Goal: Task Accomplishment & Management: Complete application form

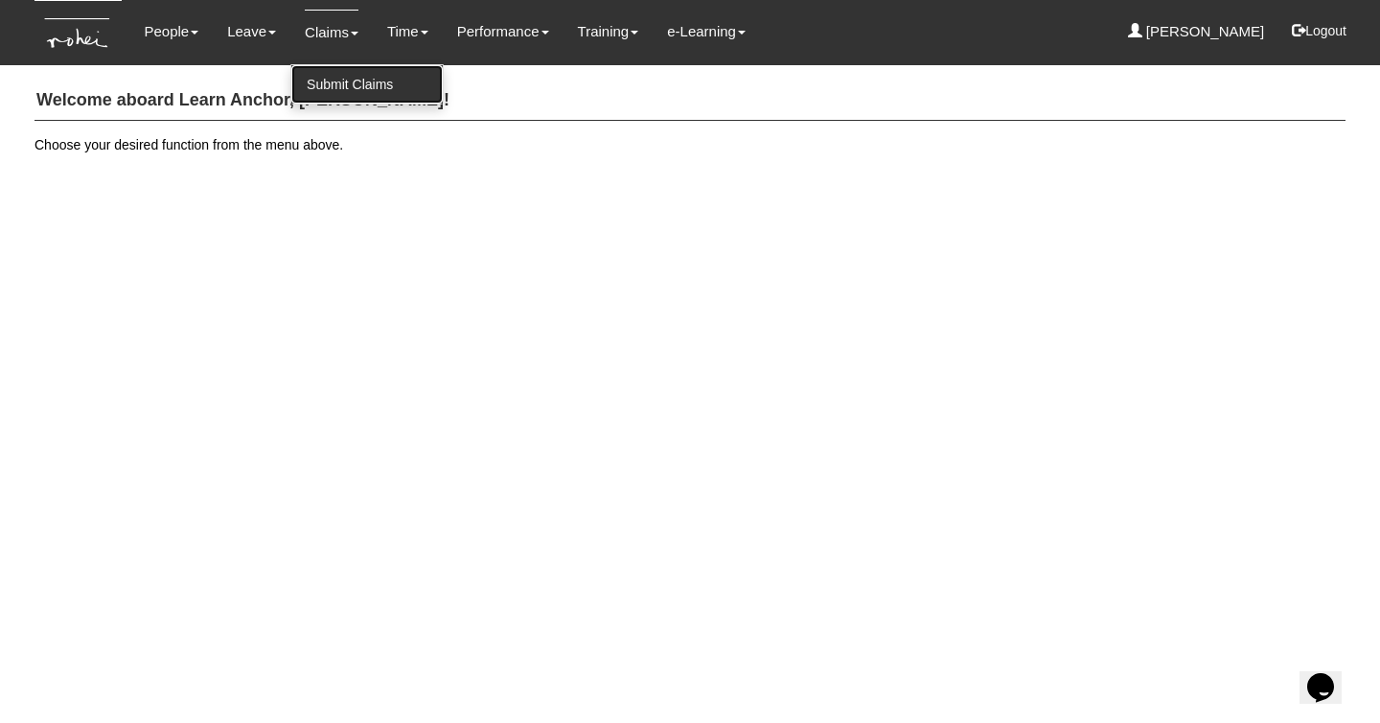
click at [334, 74] on link "Submit Claims" at bounding box center [366, 84] width 151 height 38
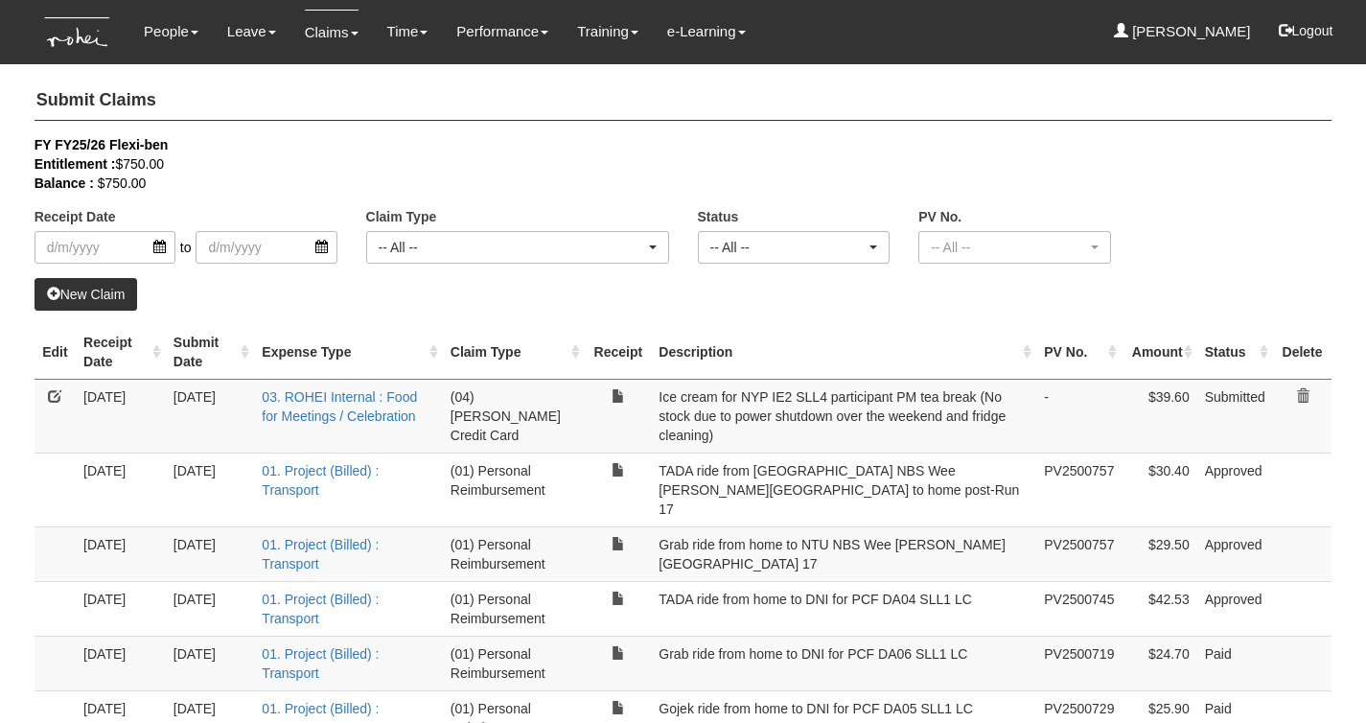
select select "50"
click at [51, 394] on link at bounding box center [54, 395] width 13 height 13
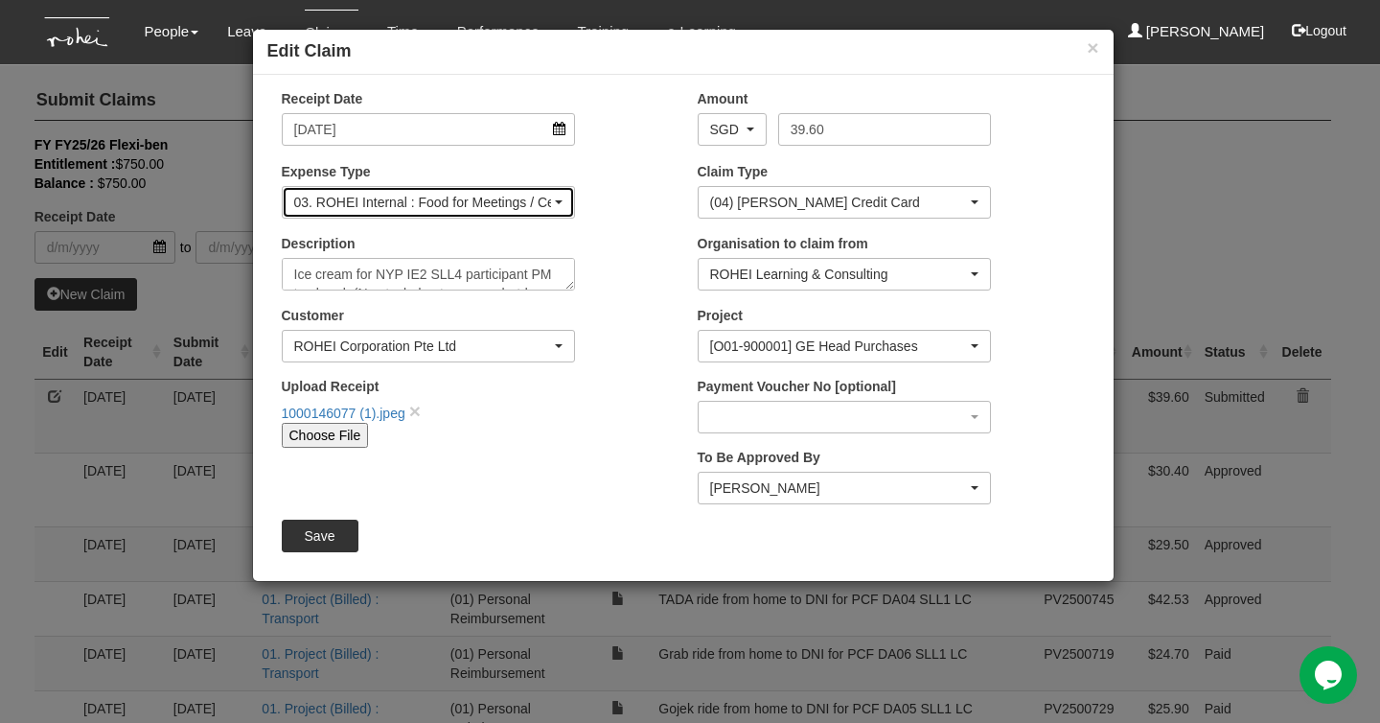
click at [512, 196] on div "03. ROHEI Internal : Food for Meetings / Celebration" at bounding box center [423, 202] width 258 height 19
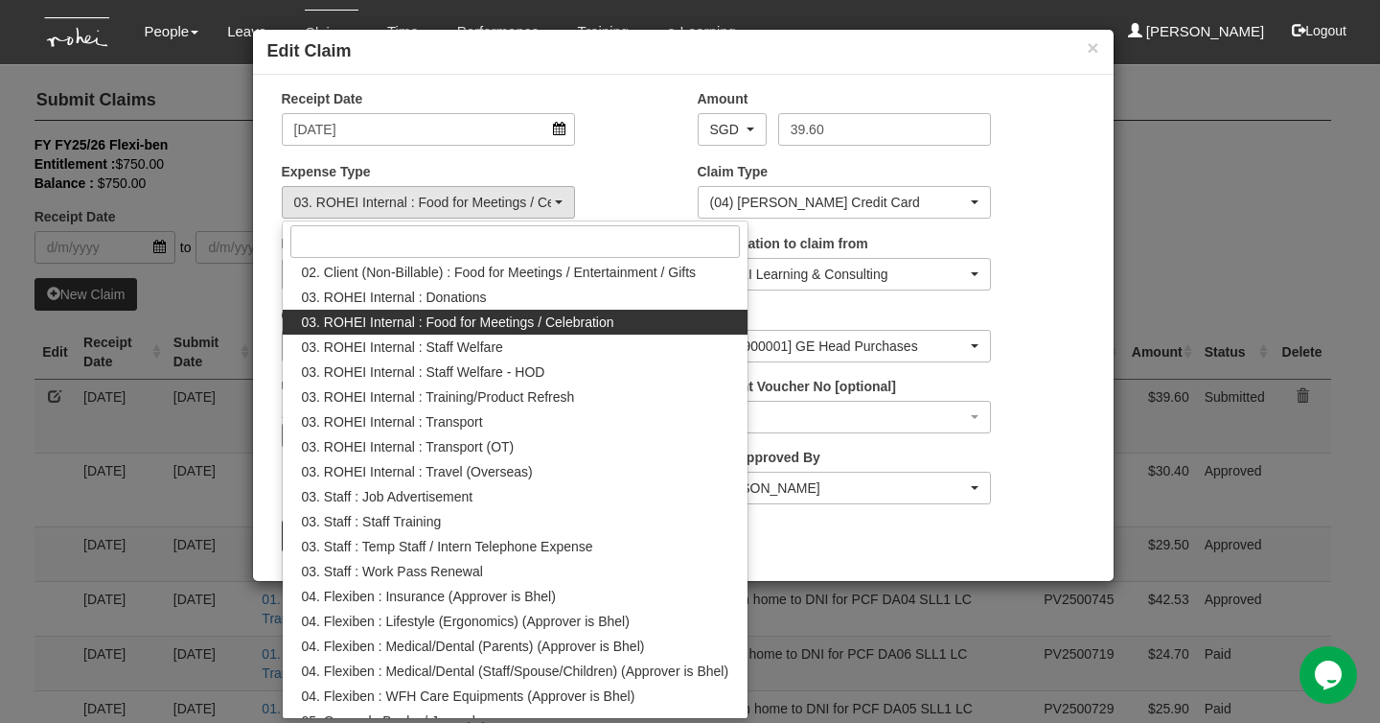
scroll to position [188, 0]
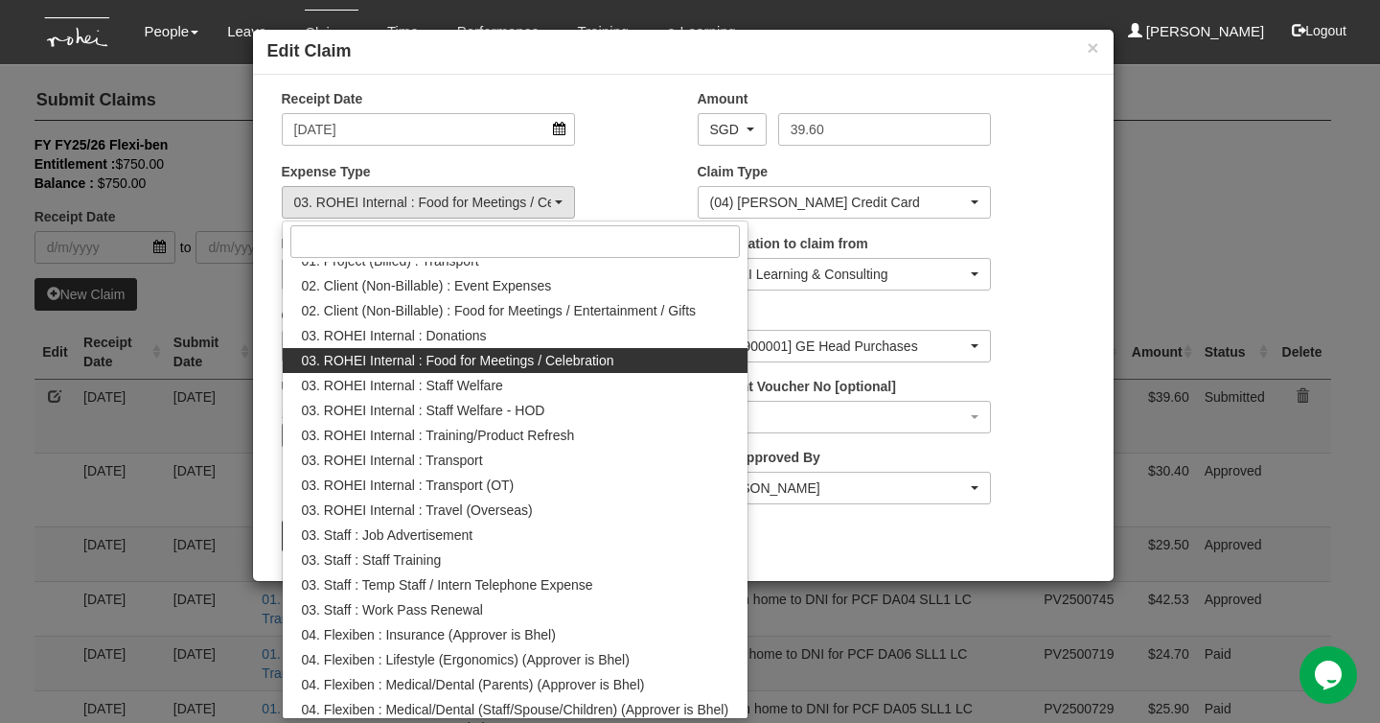
click at [1047, 317] on div "Project [O01-900001] GE Head Purchases [O01-900002] Remote Program Purchases [O…" at bounding box center [891, 341] width 416 height 71
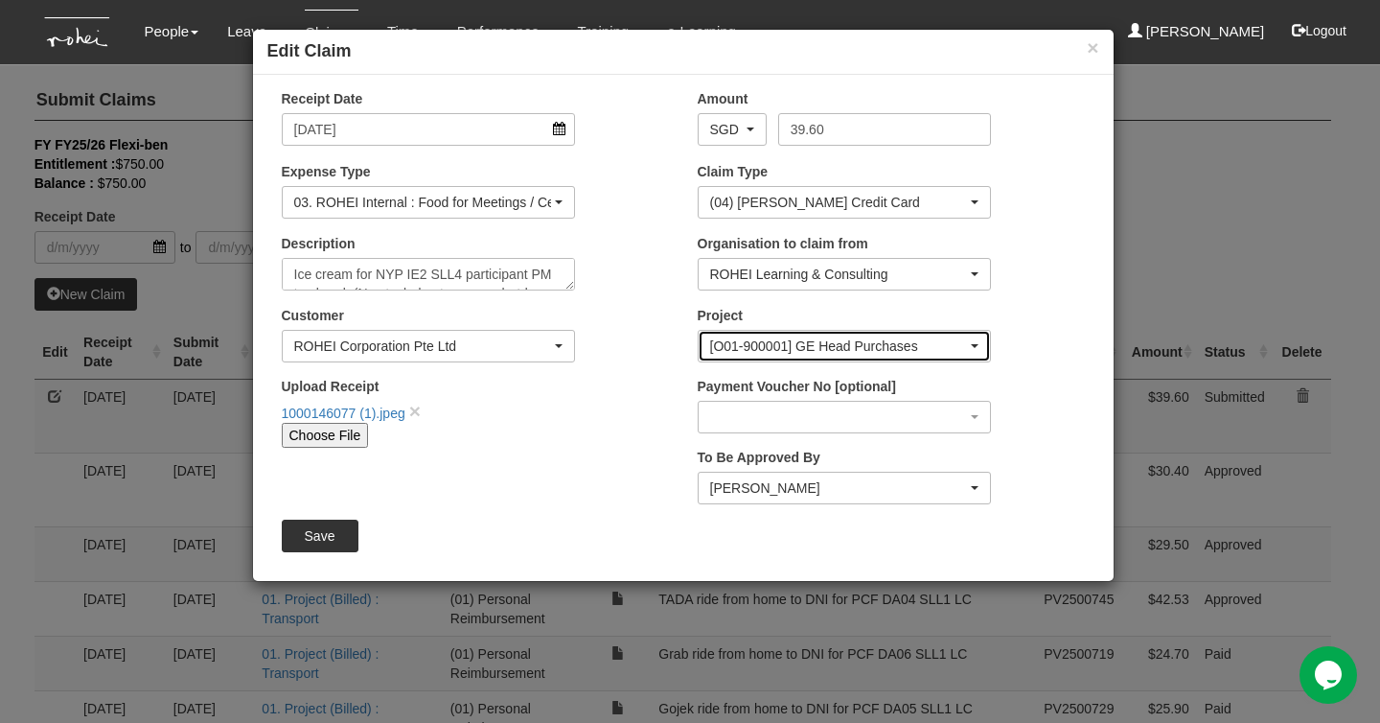
click at [891, 345] on div "[O01-900001] GE Head Purchases" at bounding box center [839, 345] width 258 height 19
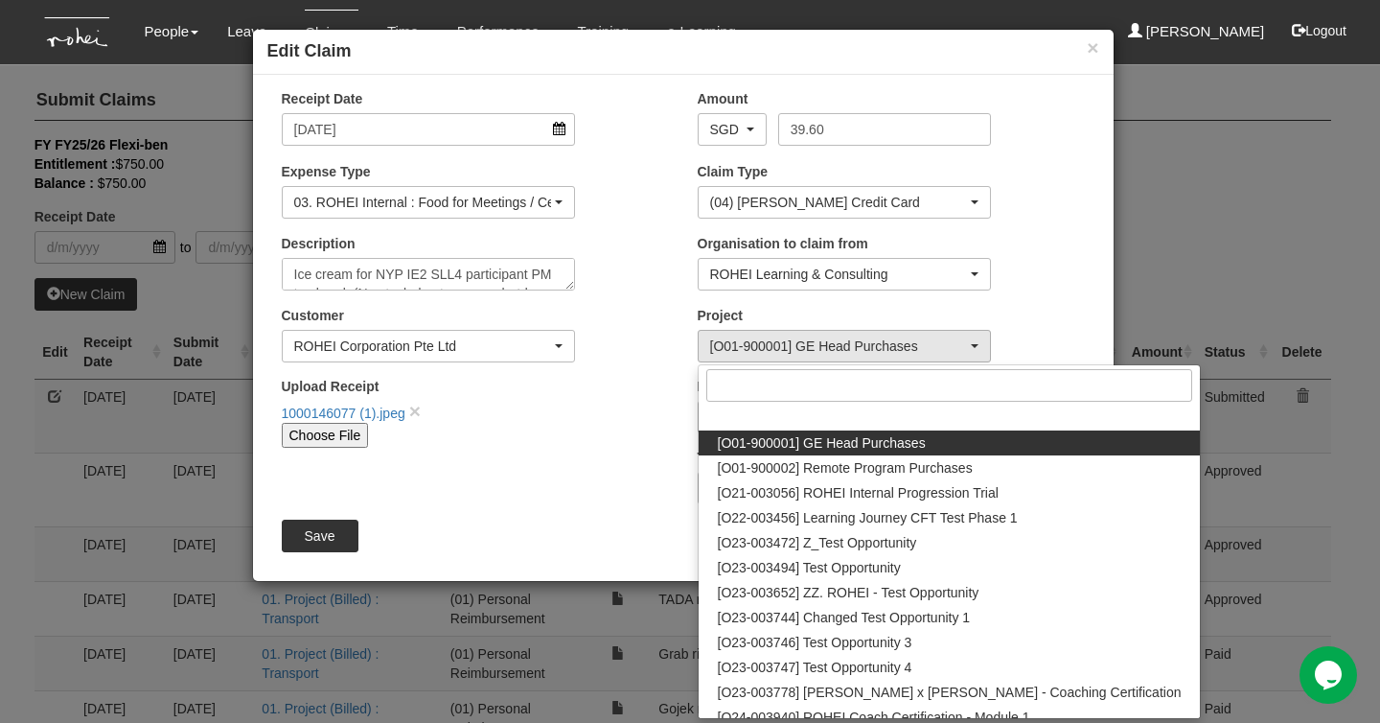
click at [1035, 296] on div "Organisation to claim from ROHEI Learning & Consulting ROHEI Learning & Consult…" at bounding box center [891, 269] width 416 height 71
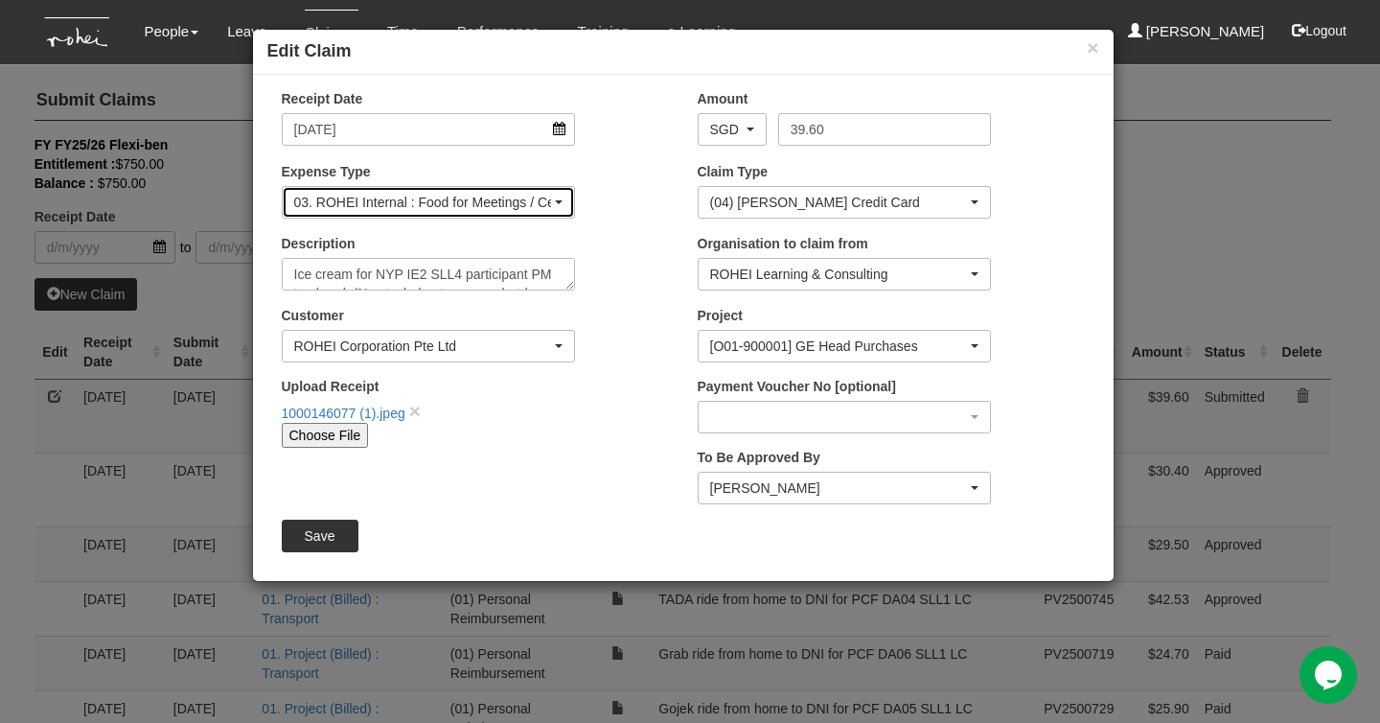
click at [535, 203] on div "03. ROHEI Internal : Food for Meetings / Celebration" at bounding box center [423, 202] width 258 height 19
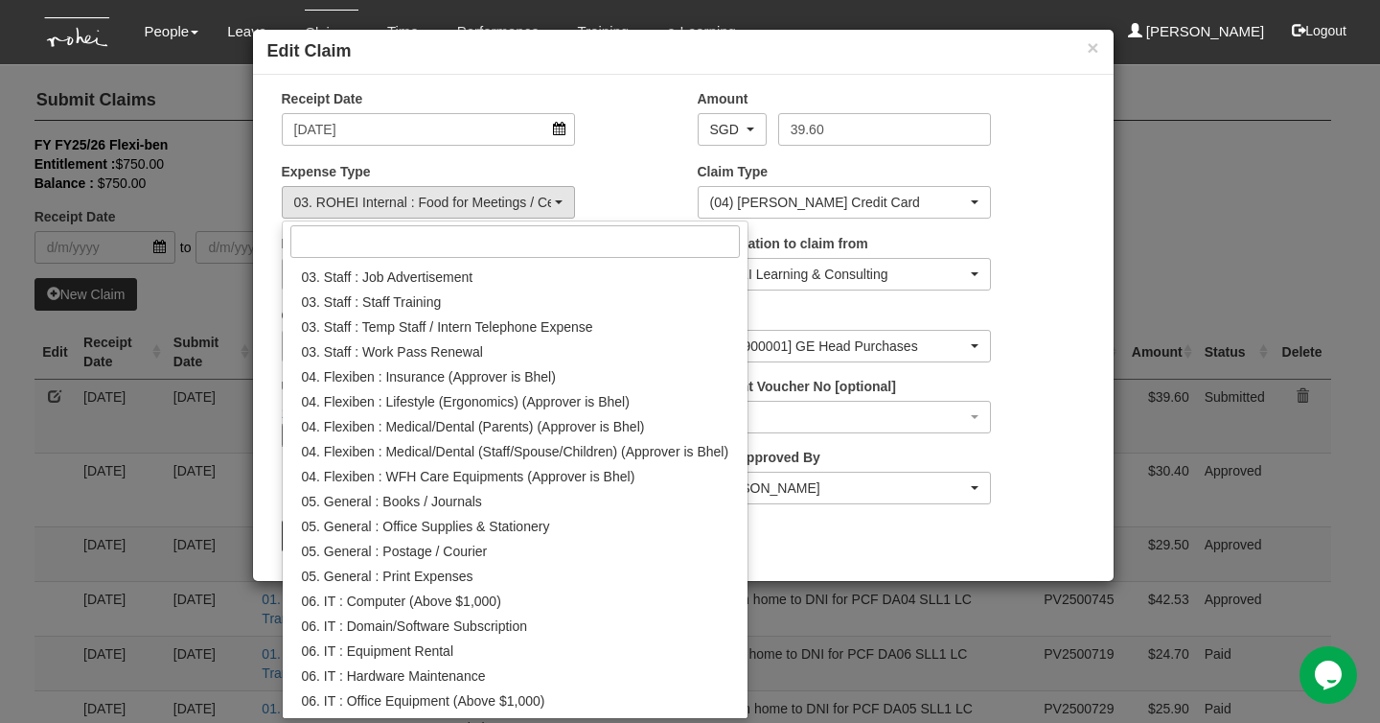
scroll to position [0, 0]
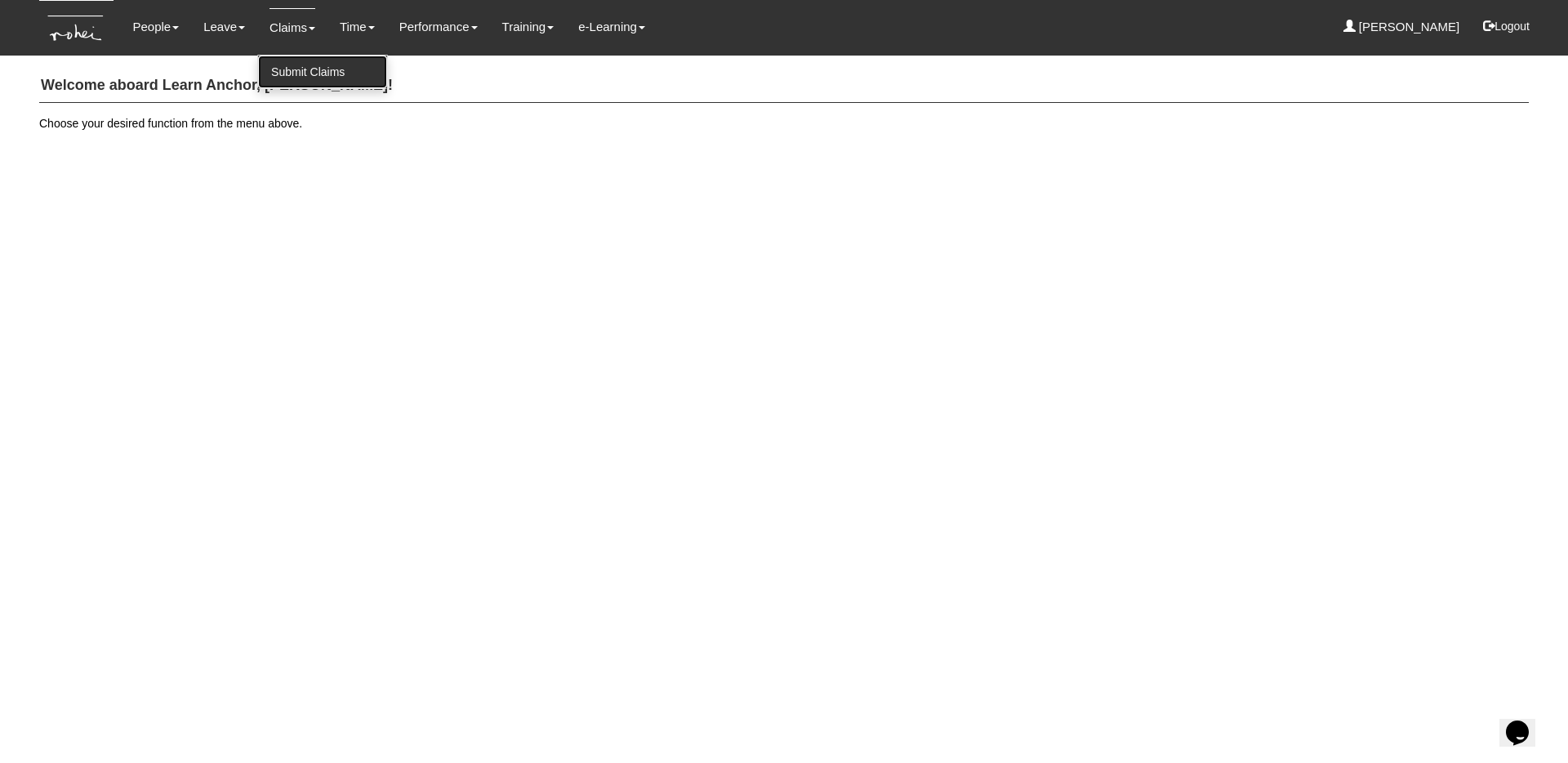
click at [296, 68] on link "Submit Claims" at bounding box center [322, 72] width 129 height 32
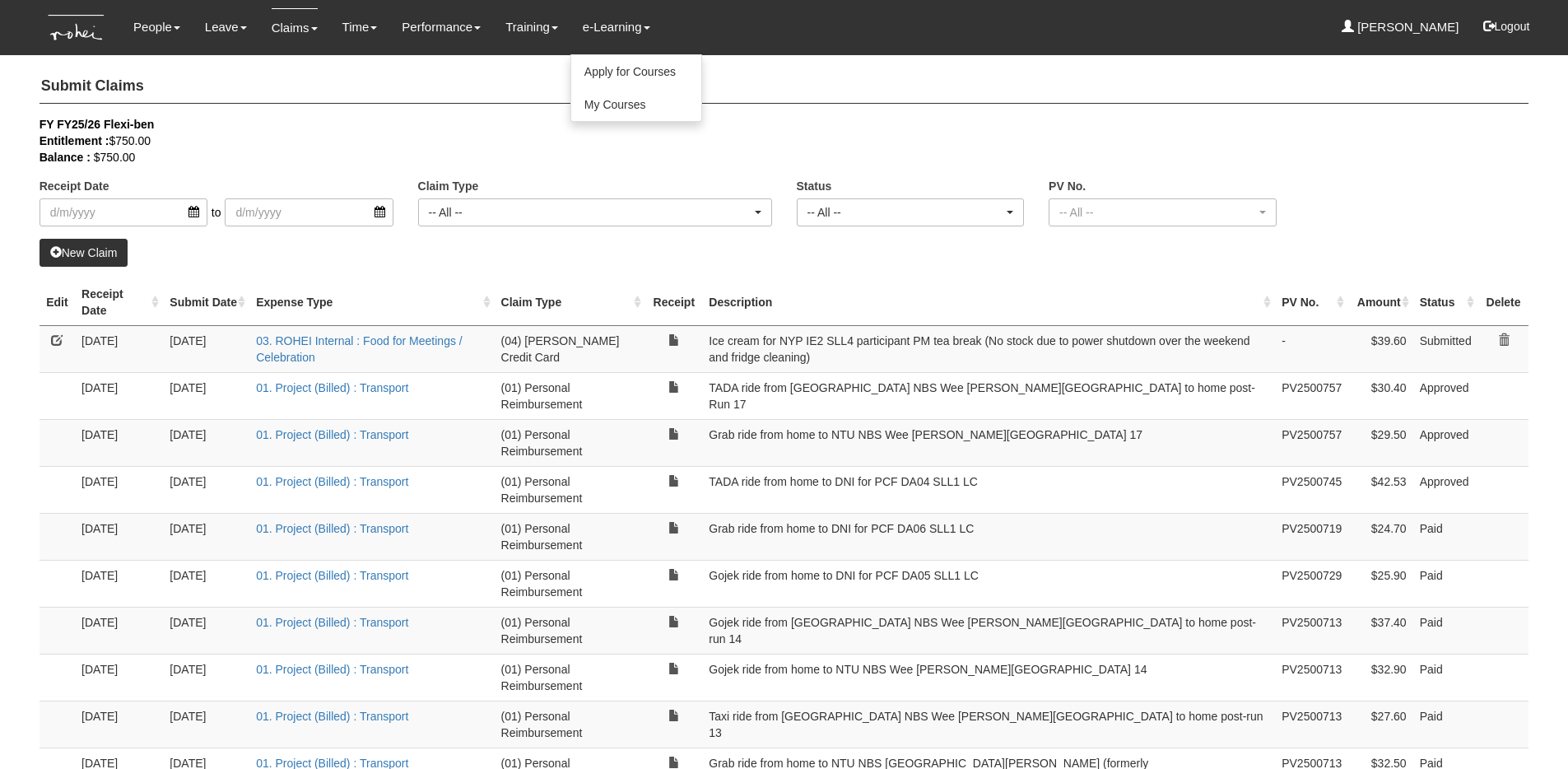
select select "50"
click at [46, 333] on td at bounding box center [57, 349] width 35 height 47
click at [60, 341] on link at bounding box center [56, 339] width 11 height 11
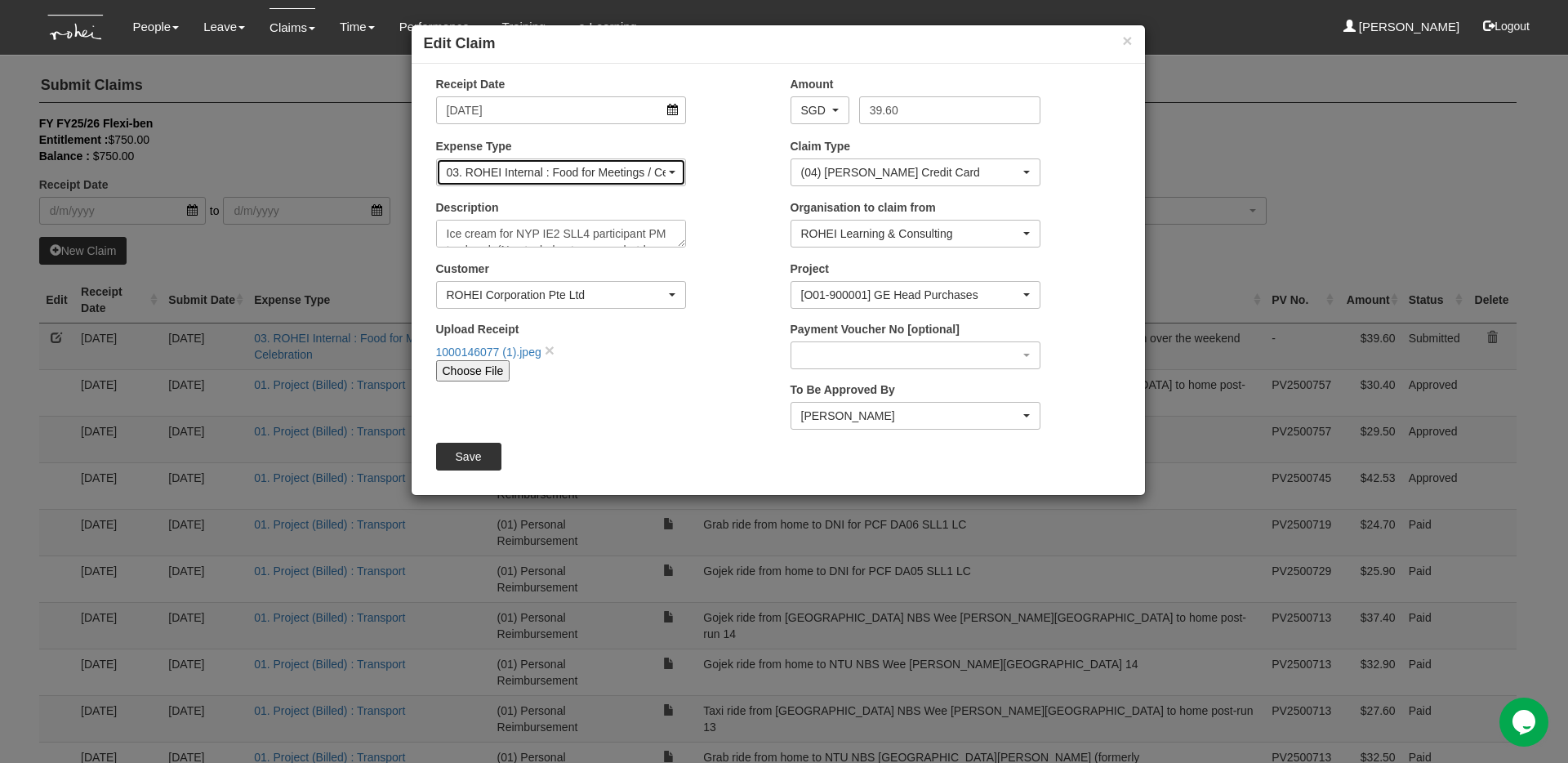
click at [618, 176] on div "03. ROHEI Internal : Food for Meetings / Celebration" at bounding box center [556, 172] width 220 height 16
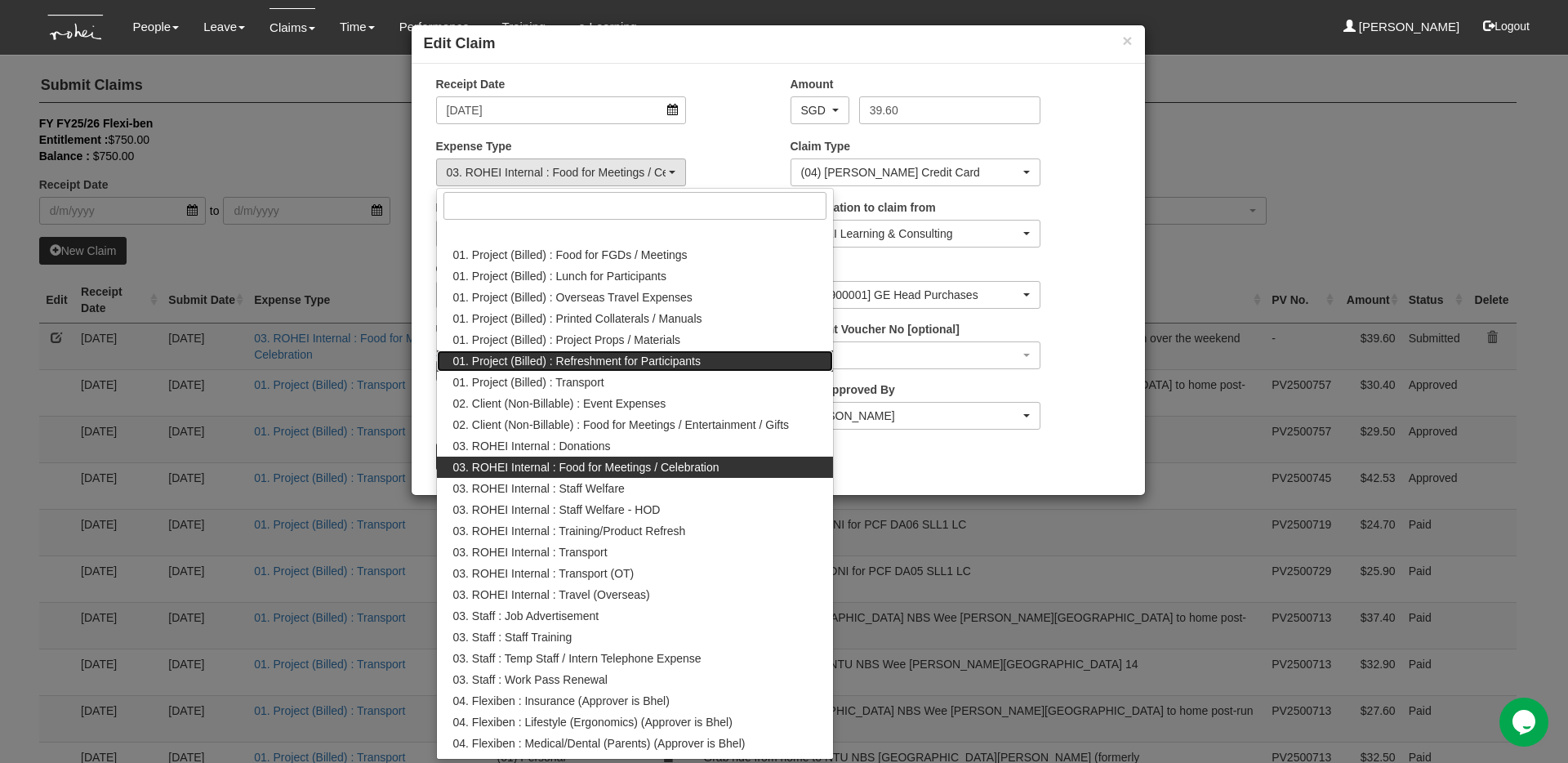
click at [639, 353] on span "01. Project (Billed) : Refreshment for Participants" at bounding box center [577, 361] width 247 height 16
select select "133"
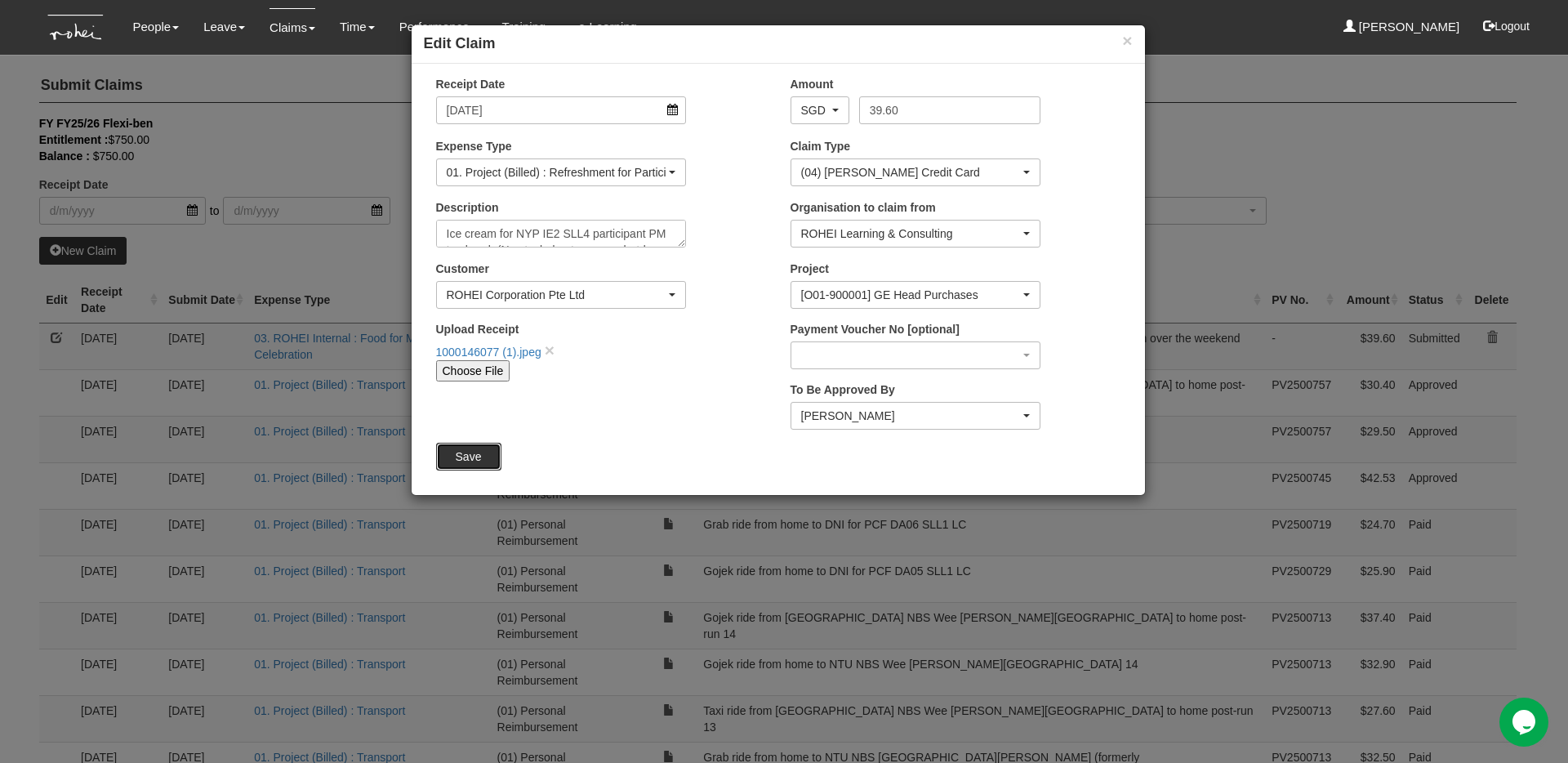
click at [473, 464] on input "Save" at bounding box center [469, 457] width 66 height 28
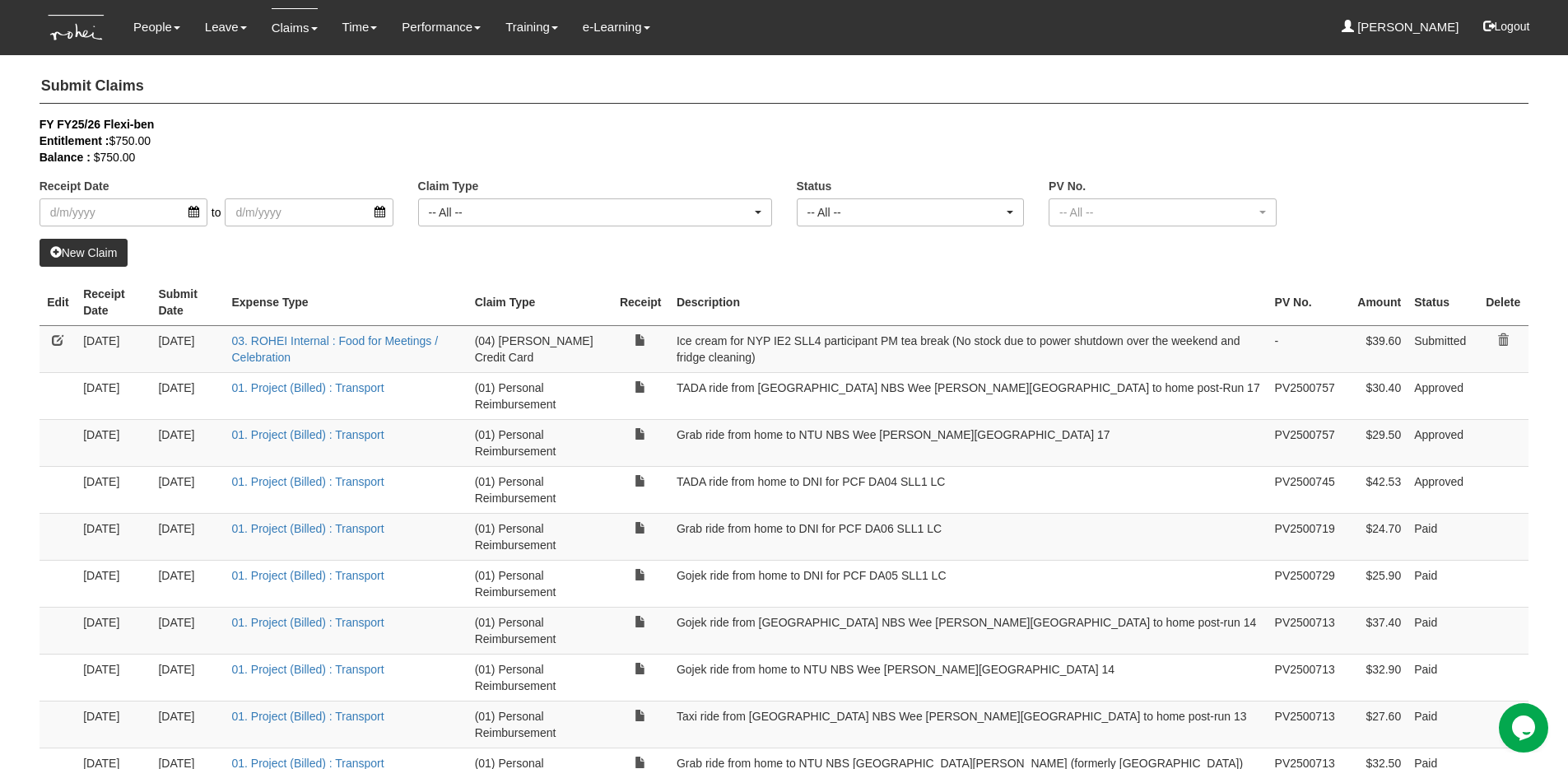
select select "50"
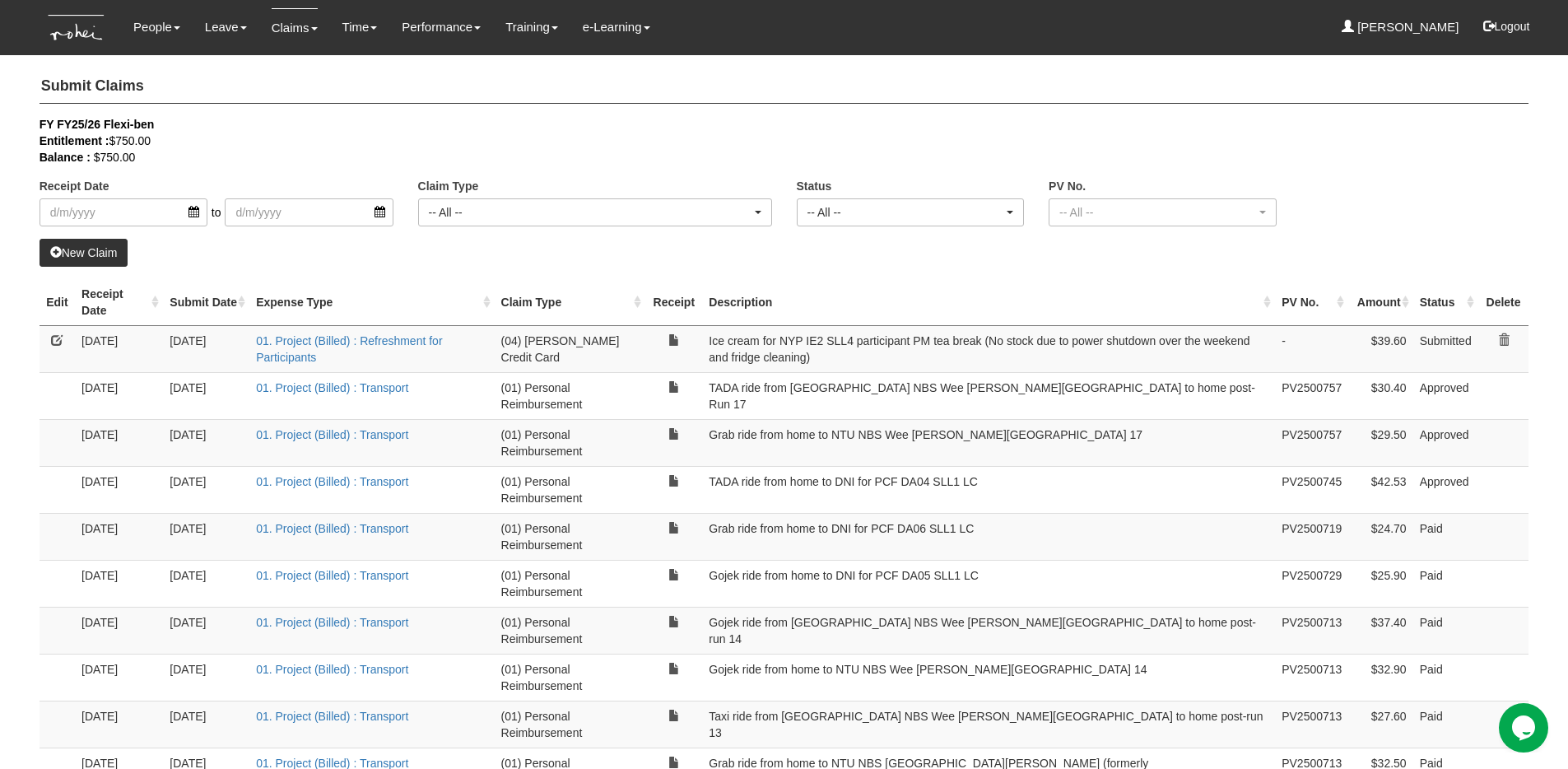
click at [58, 342] on link at bounding box center [56, 339] width 11 height 11
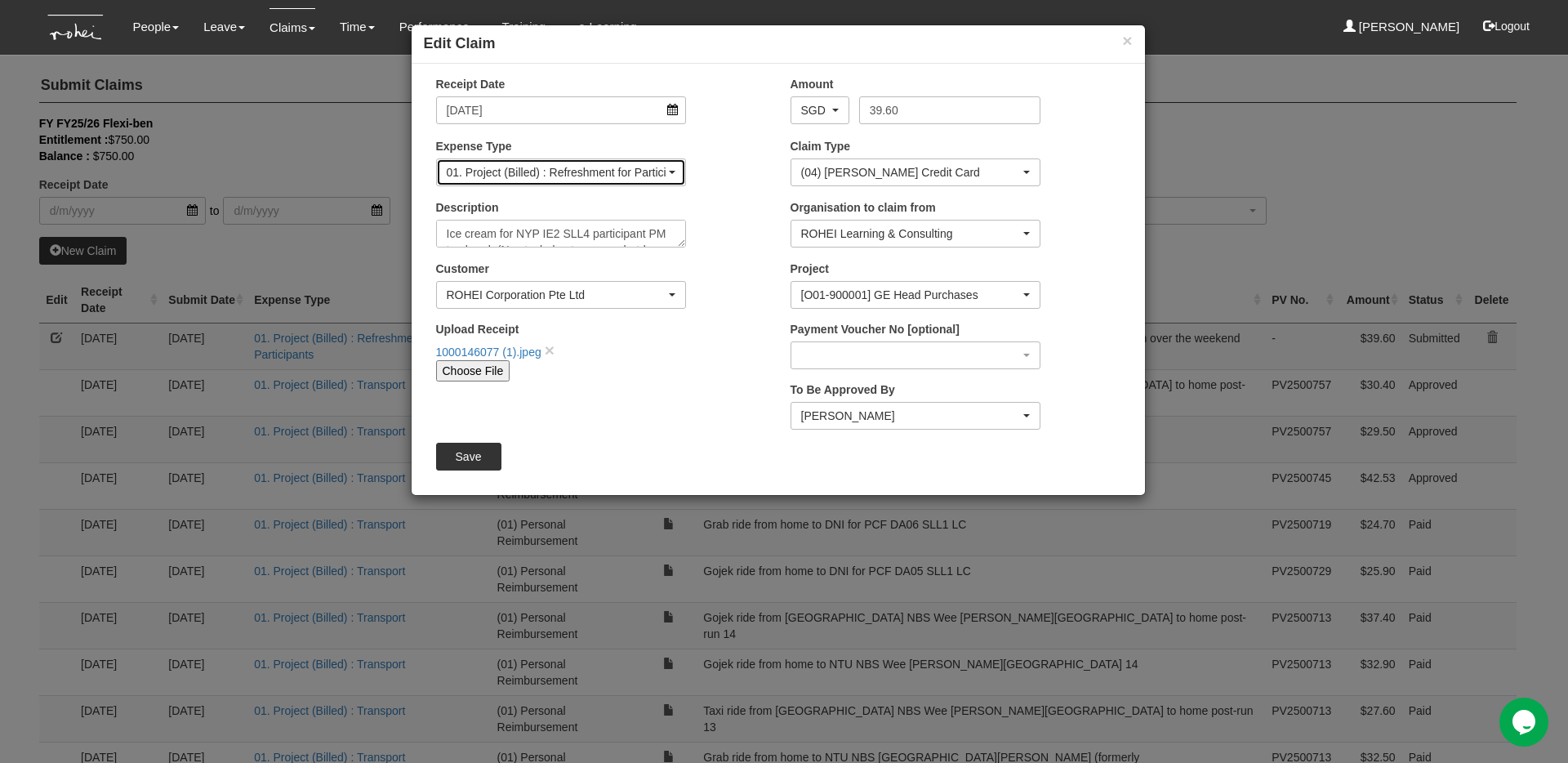
click at [604, 179] on div "01. Project (Billed) : Refreshment for Participants" at bounding box center [556, 172] width 220 height 16
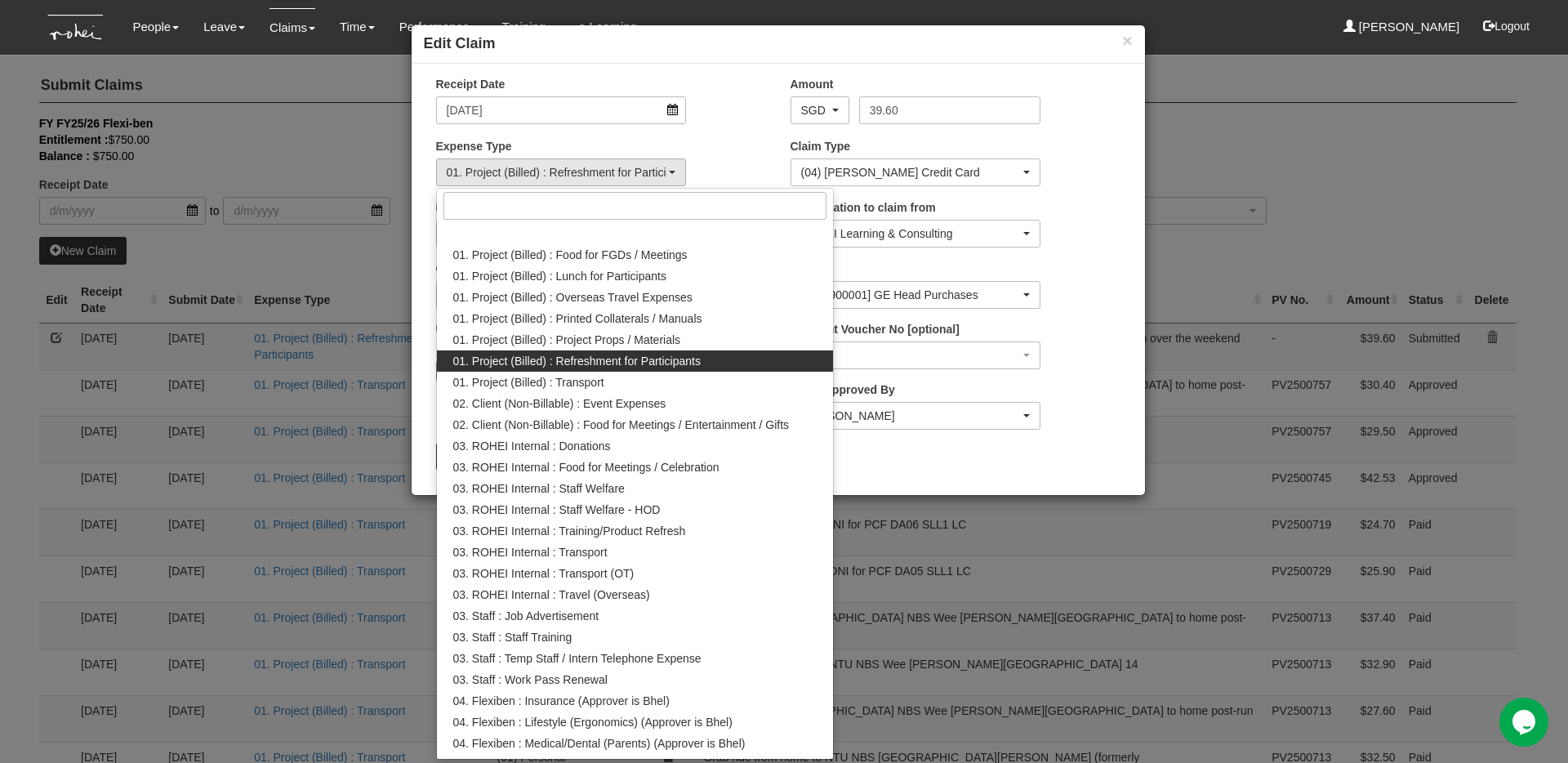
click at [1104, 76] on div "Receipt Date 30/9/2025 Amount AED AFN ALL AMD ANG AOA ARS AUD AWG AZN BAM BBD B…" at bounding box center [779, 76] width 709 height 0
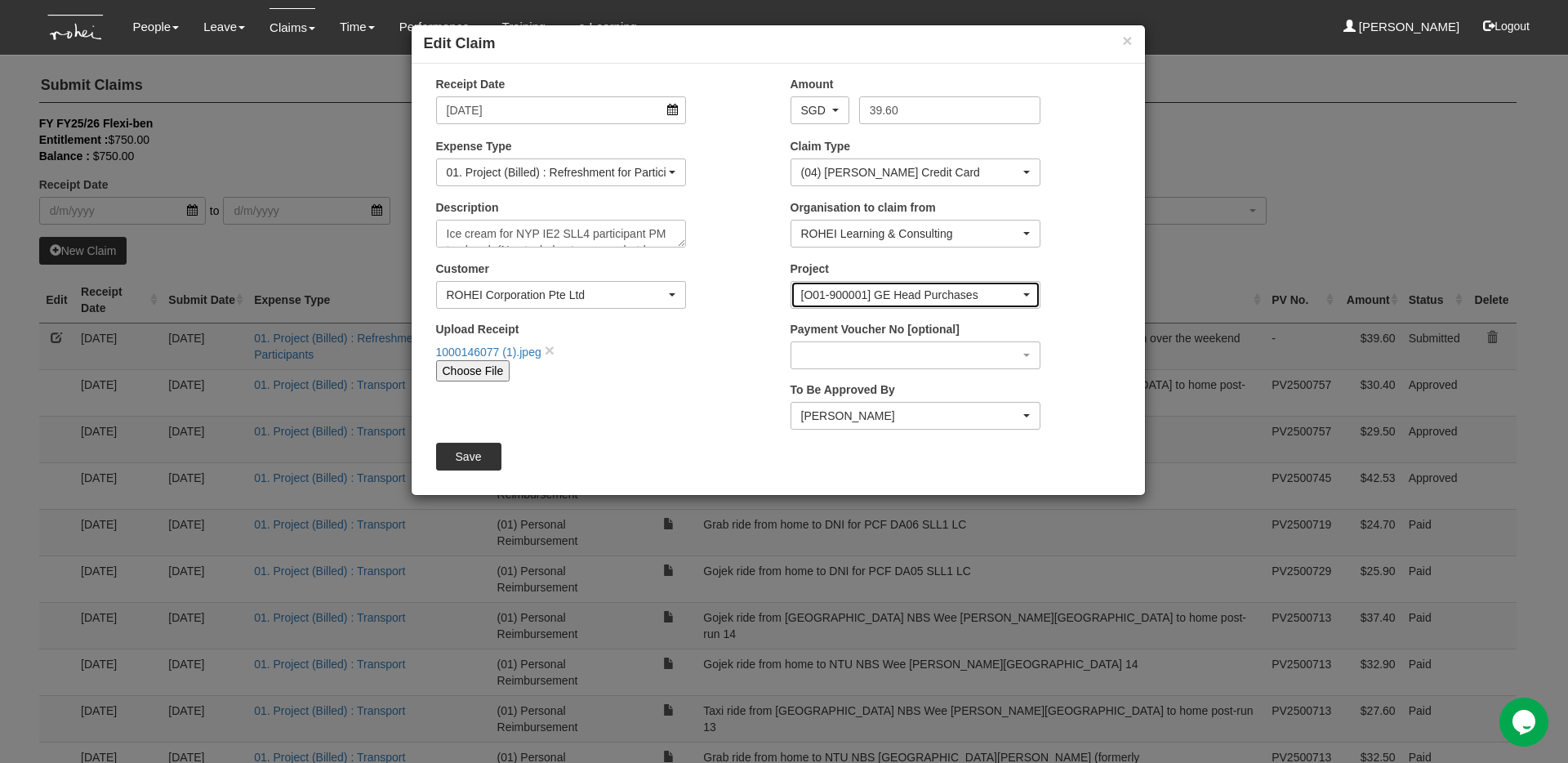
click at [948, 286] on div "[O01-900001] GE Head Purchases" at bounding box center [911, 294] width 220 height 16
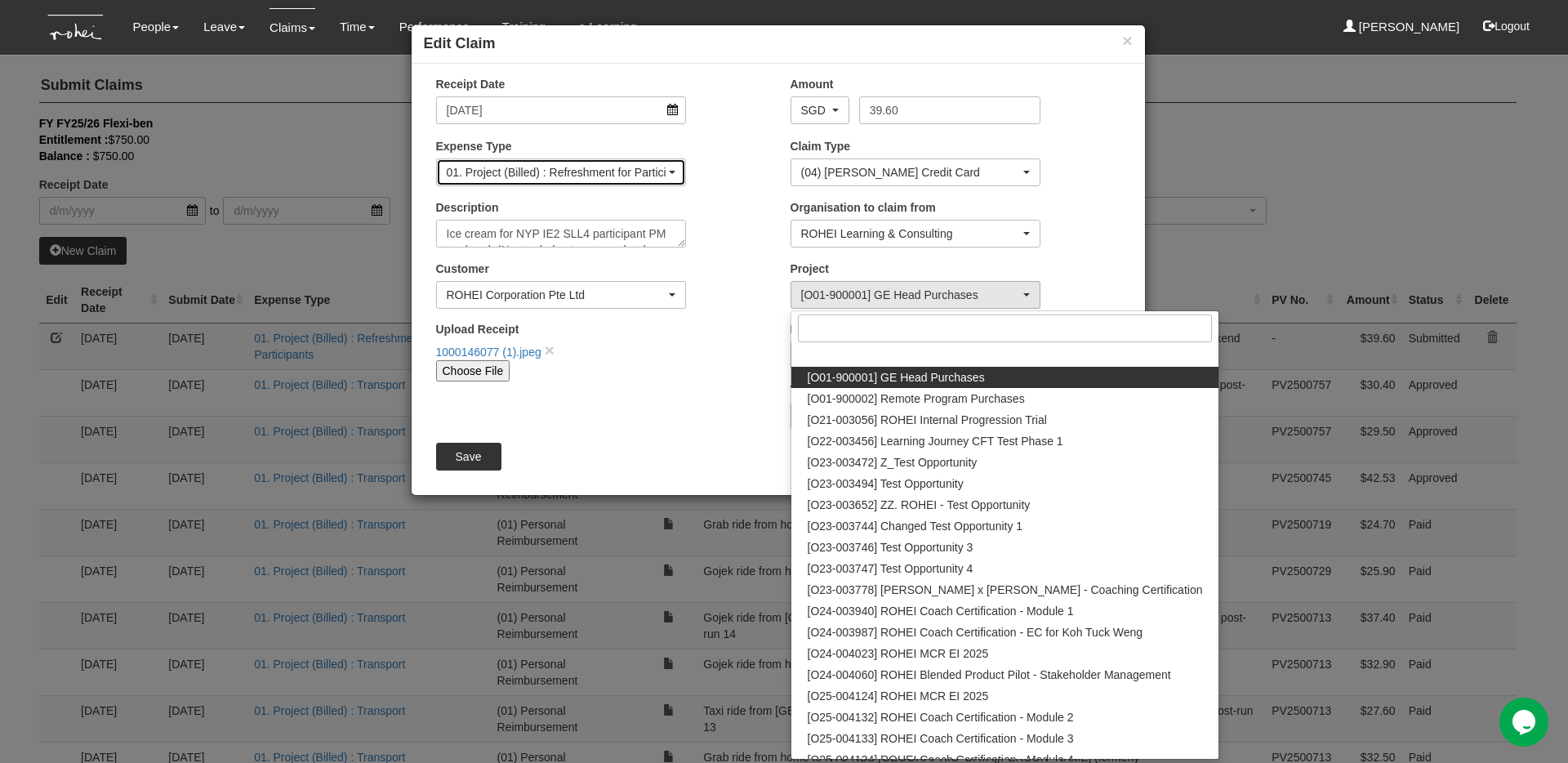
click at [643, 182] on div "01. Project (Billed) : Refreshment for Participants" at bounding box center [562, 172] width 249 height 26
